Goal: Information Seeking & Learning: Find specific fact

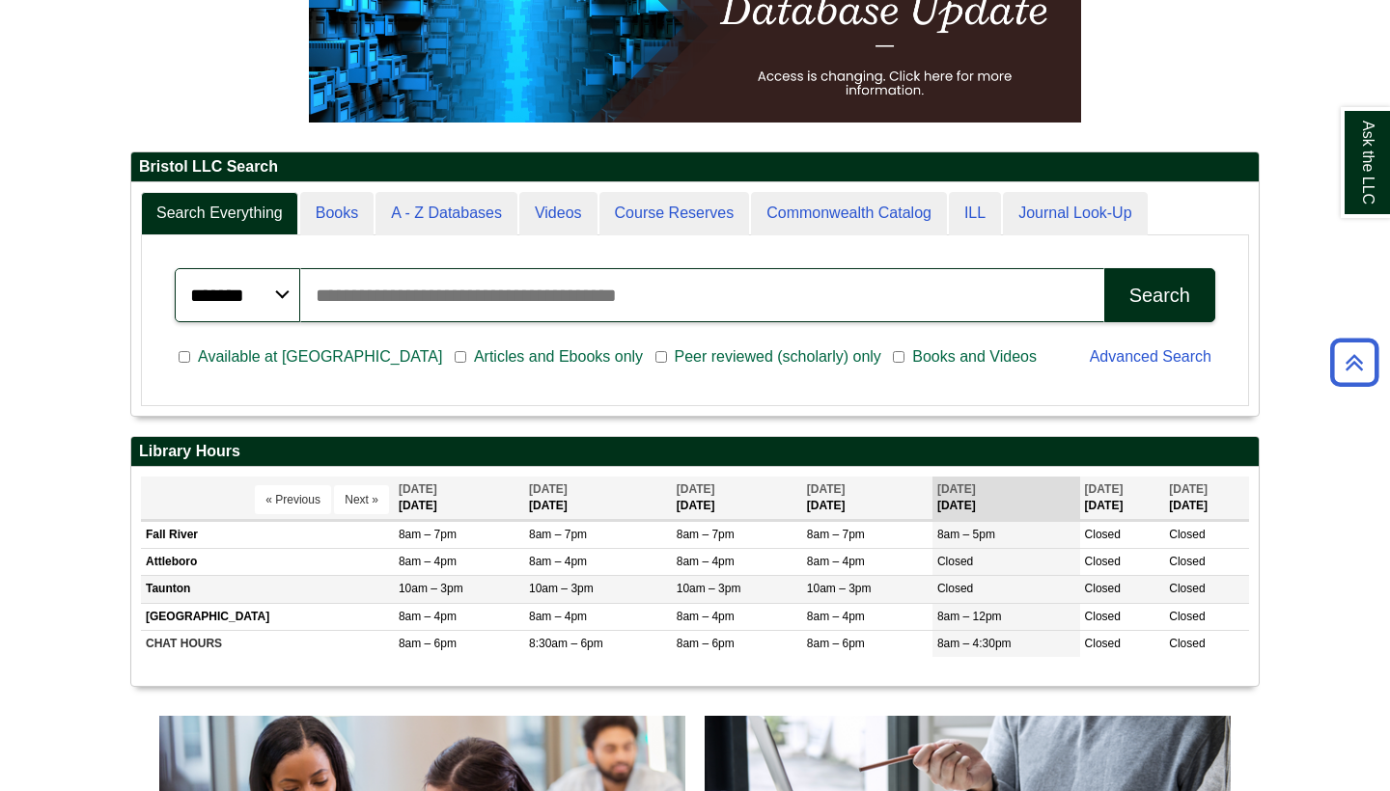
scroll to position [344, 0]
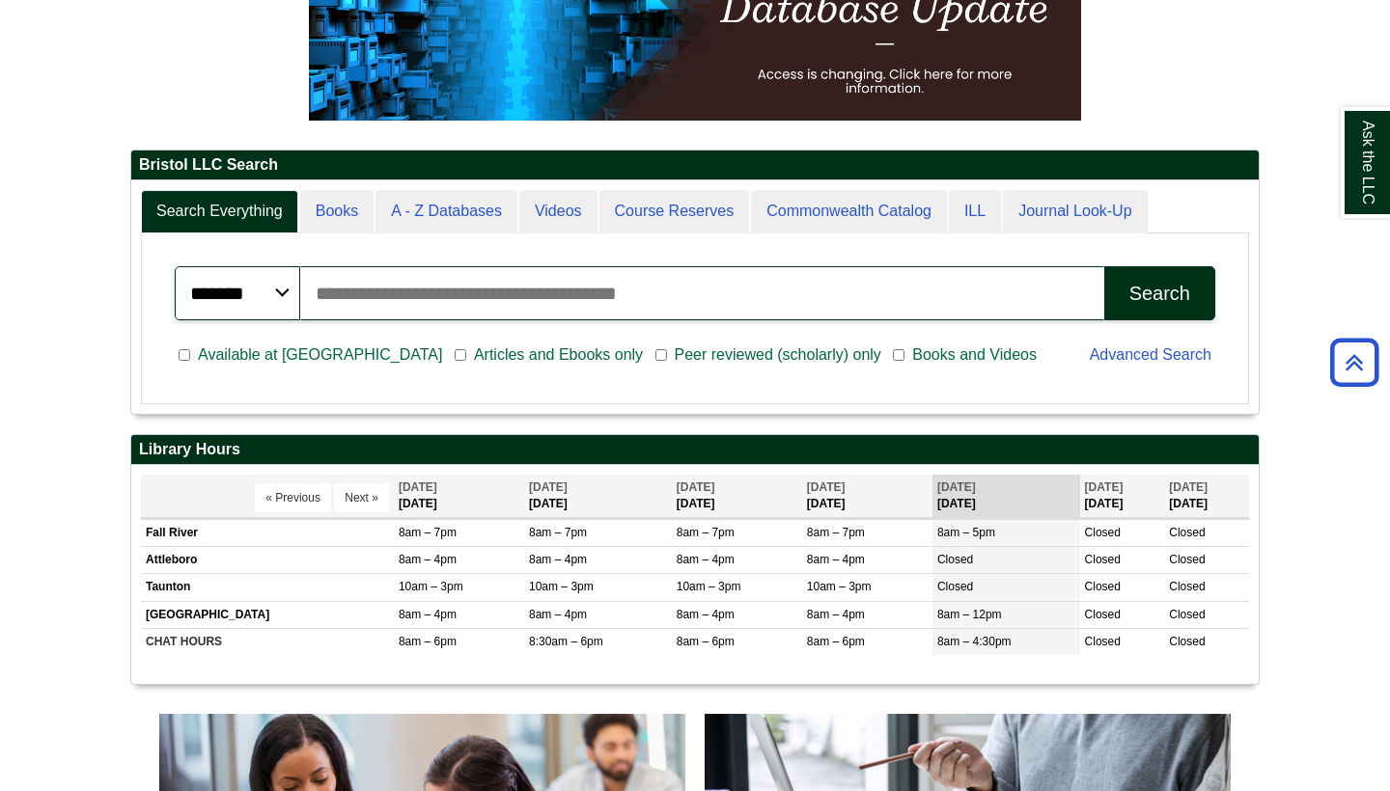
click at [636, 295] on input "Search articles, books, journals & more" at bounding box center [702, 293] width 804 height 54
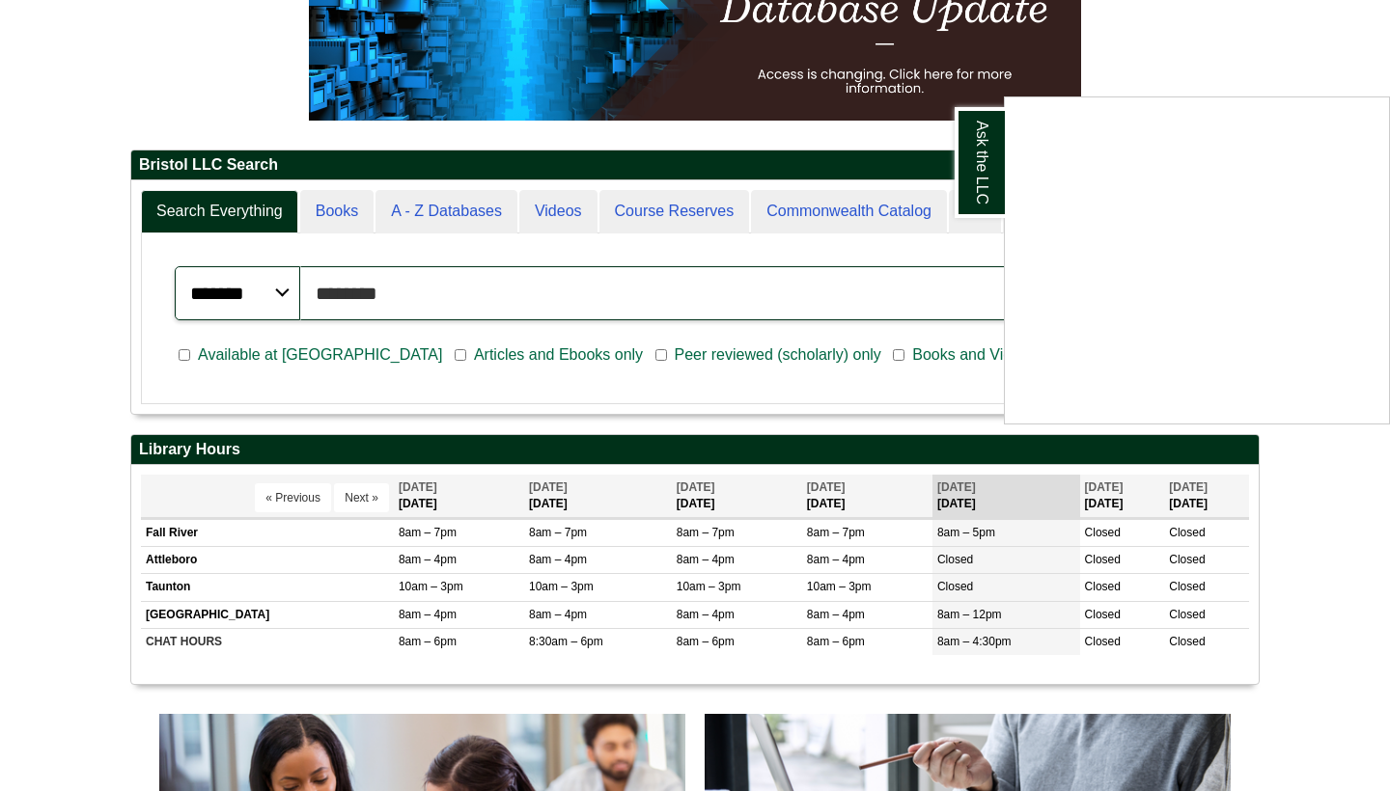
type input "********"
click at [1159, 292] on button "Search" at bounding box center [1159, 293] width 111 height 54
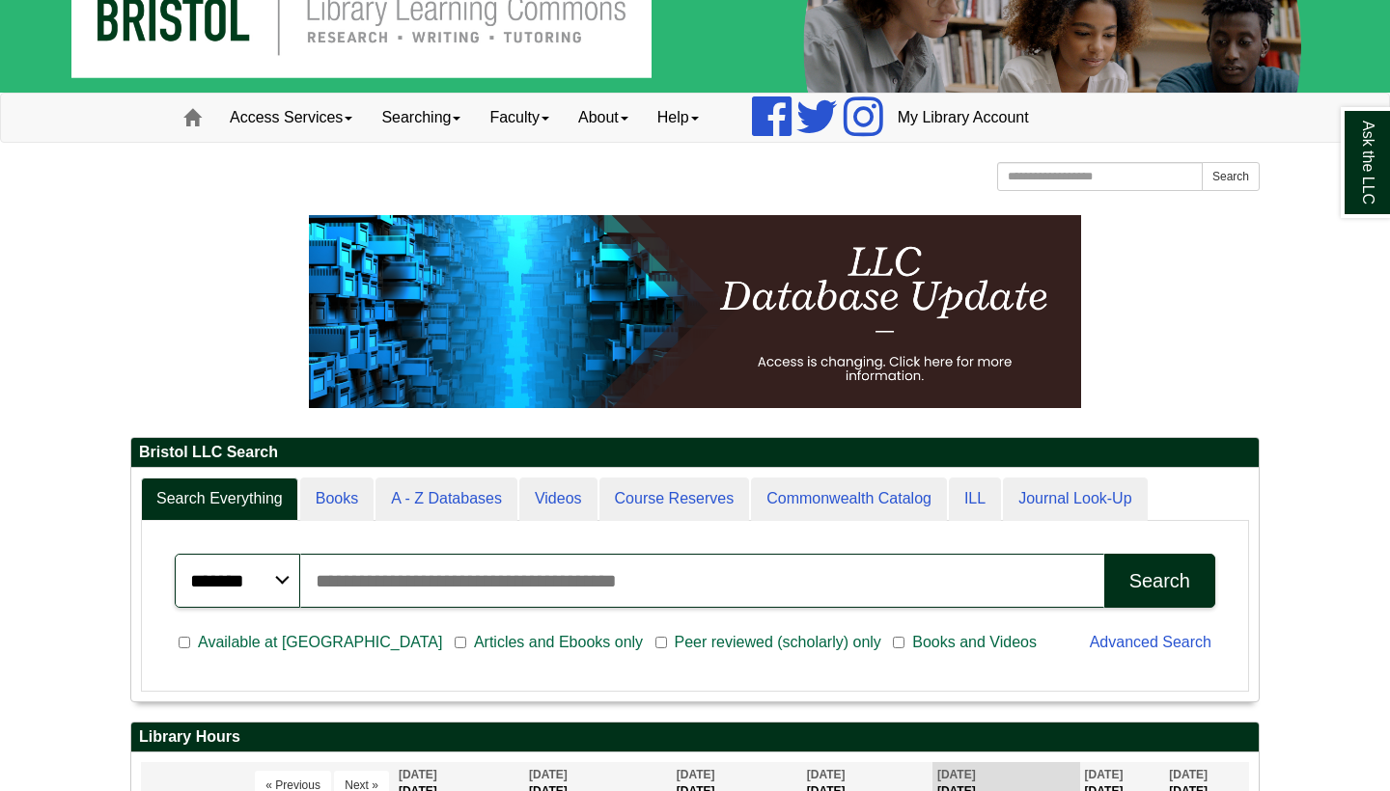
scroll to position [233, 1127]
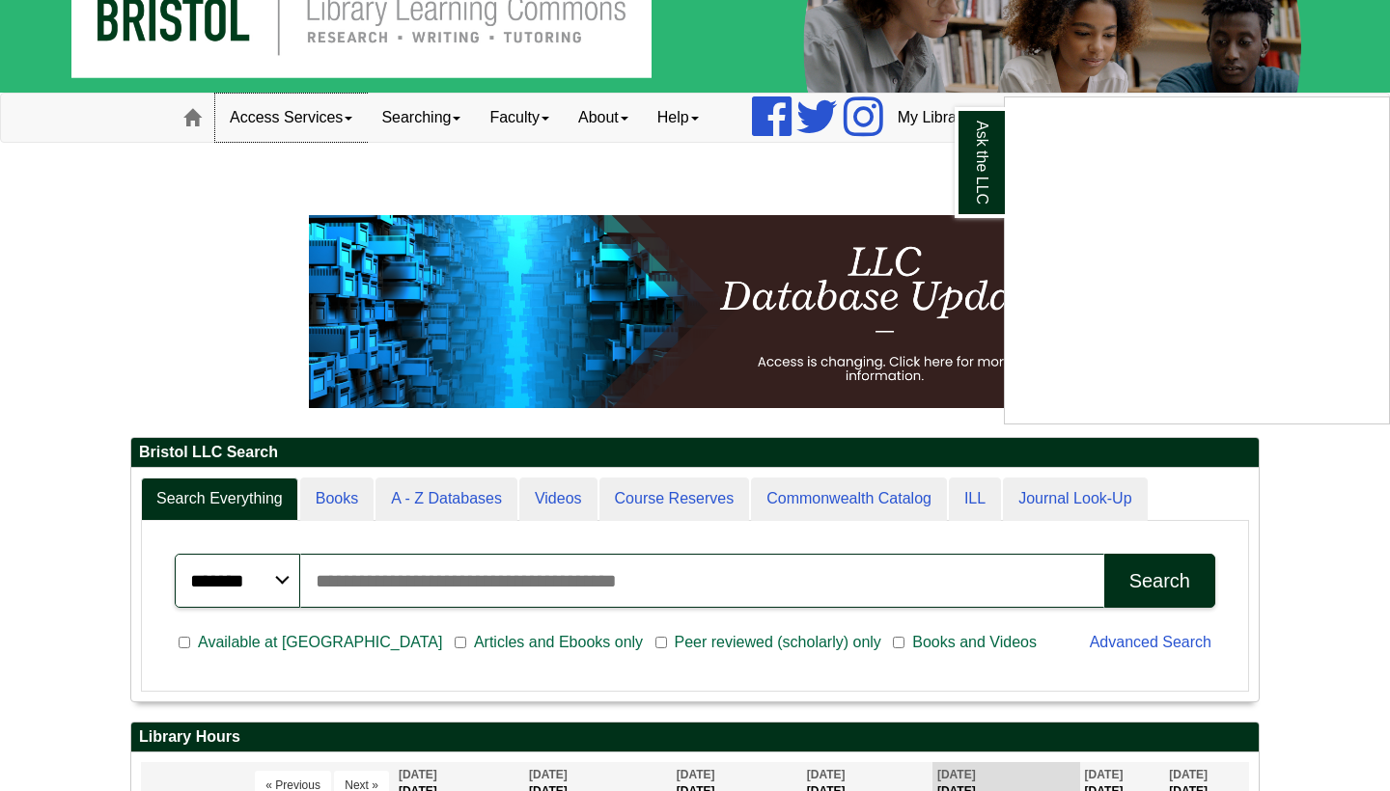
click at [347, 119] on div "Ask the LLC" at bounding box center [695, 395] width 1390 height 791
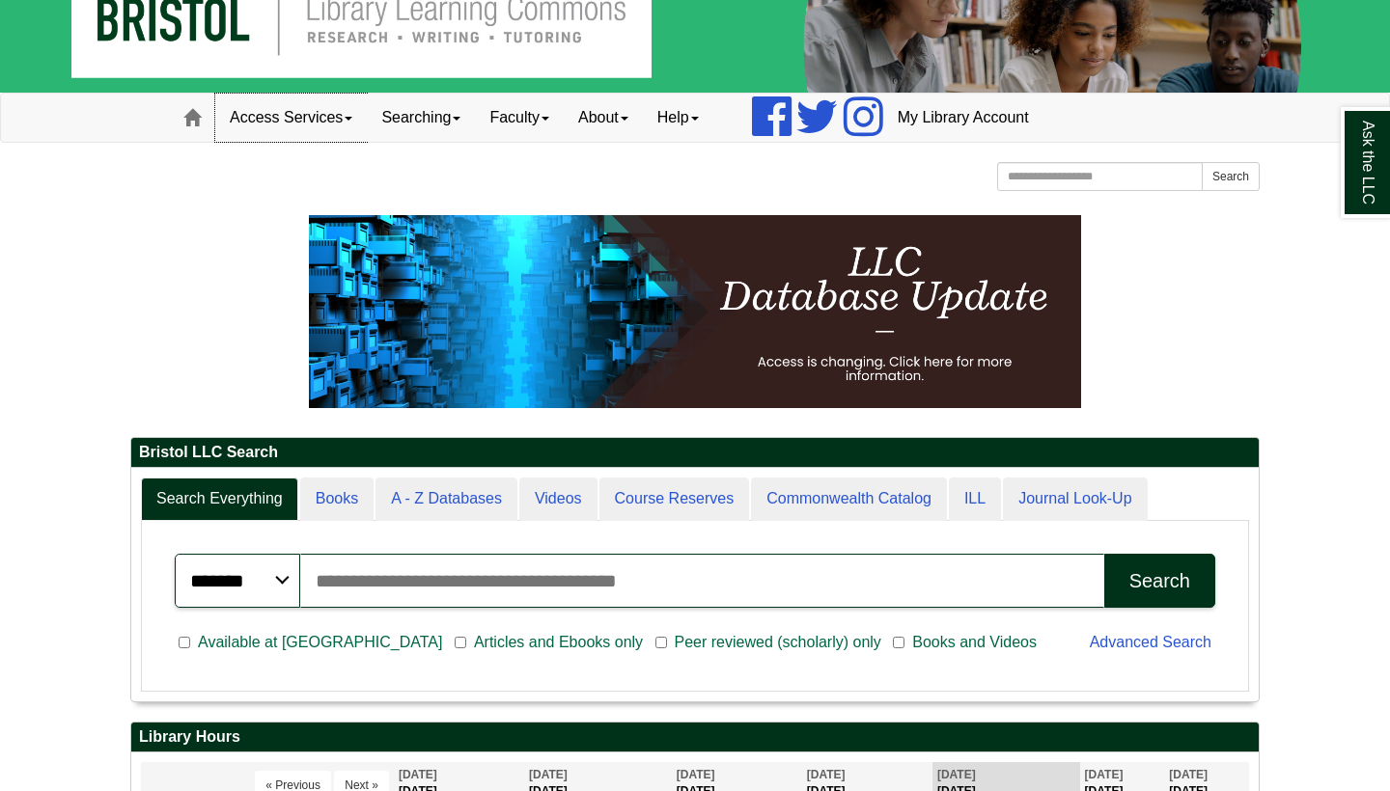
click at [351, 120] on span at bounding box center [348, 119] width 8 height 4
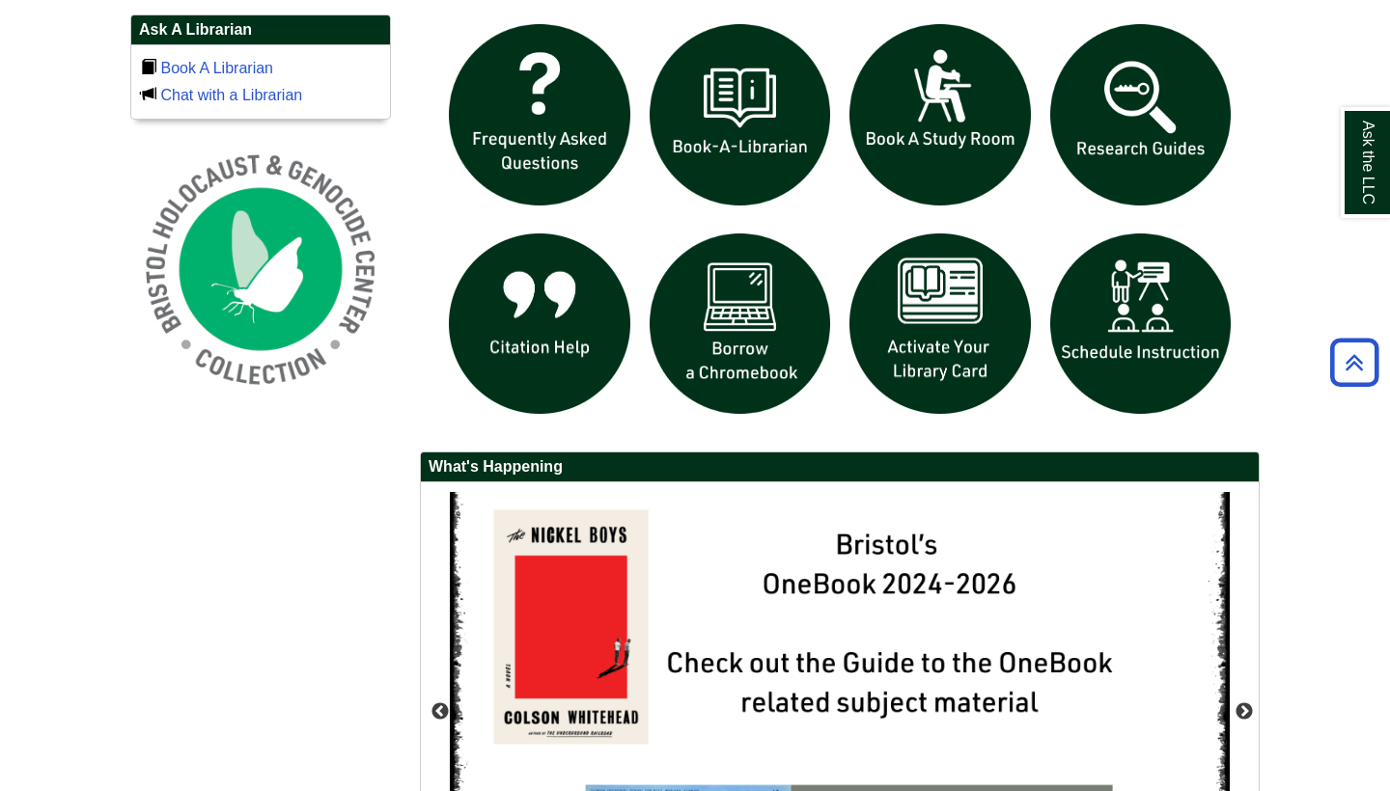
scroll to position [1353, 0]
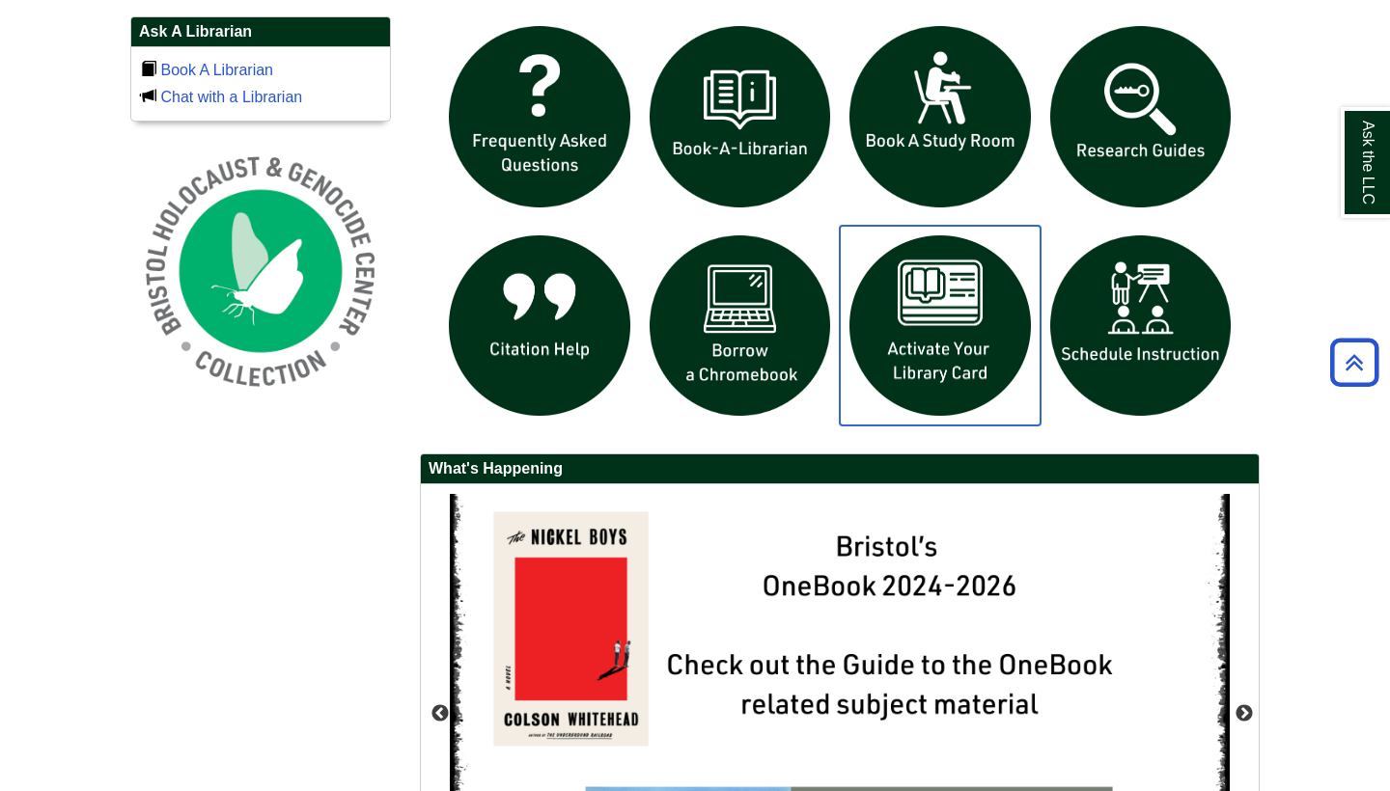
click at [931, 361] on img "slideshow" at bounding box center [939, 326] width 201 height 201
